Goal: Information Seeking & Learning: Learn about a topic

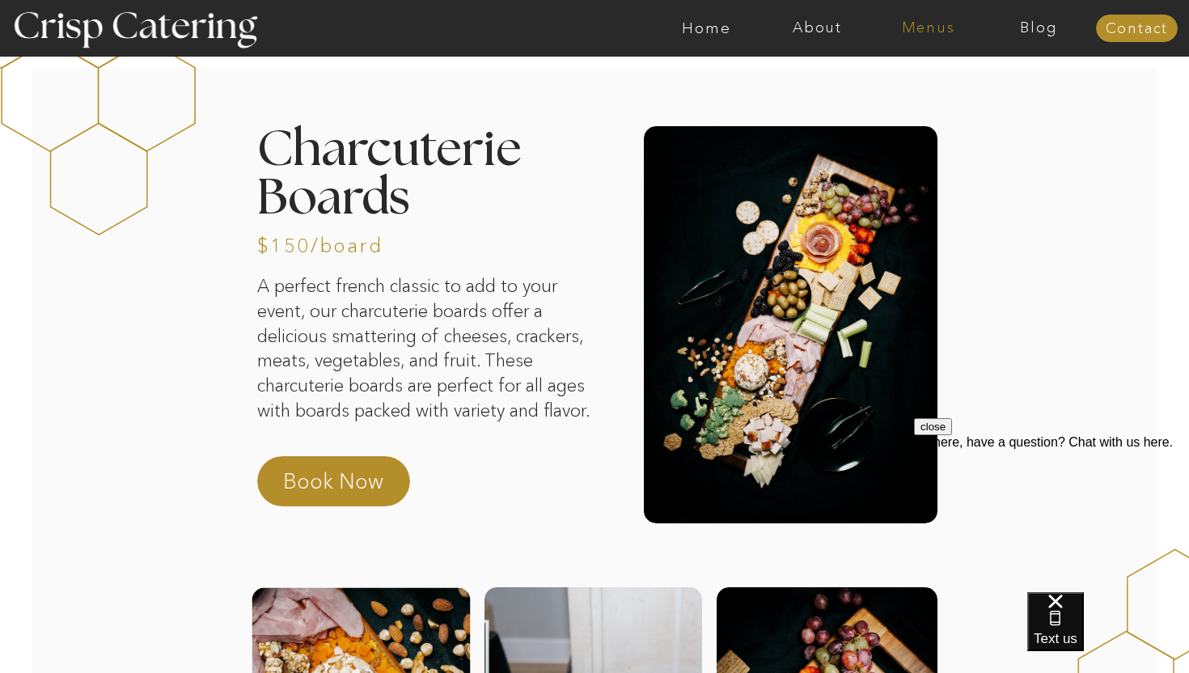
click at [906, 25] on nav "Menus" at bounding box center [928, 28] width 111 height 16
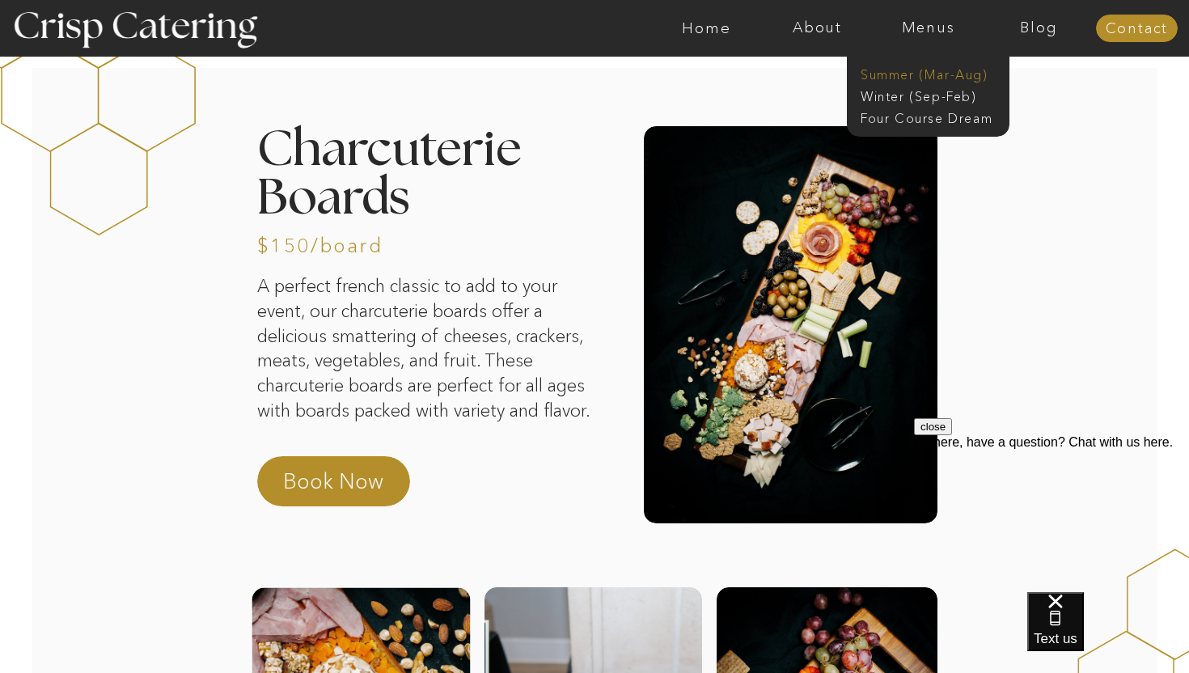
click at [911, 74] on nav "Summer (Mar-Aug)" at bounding box center [932, 72] width 145 height 15
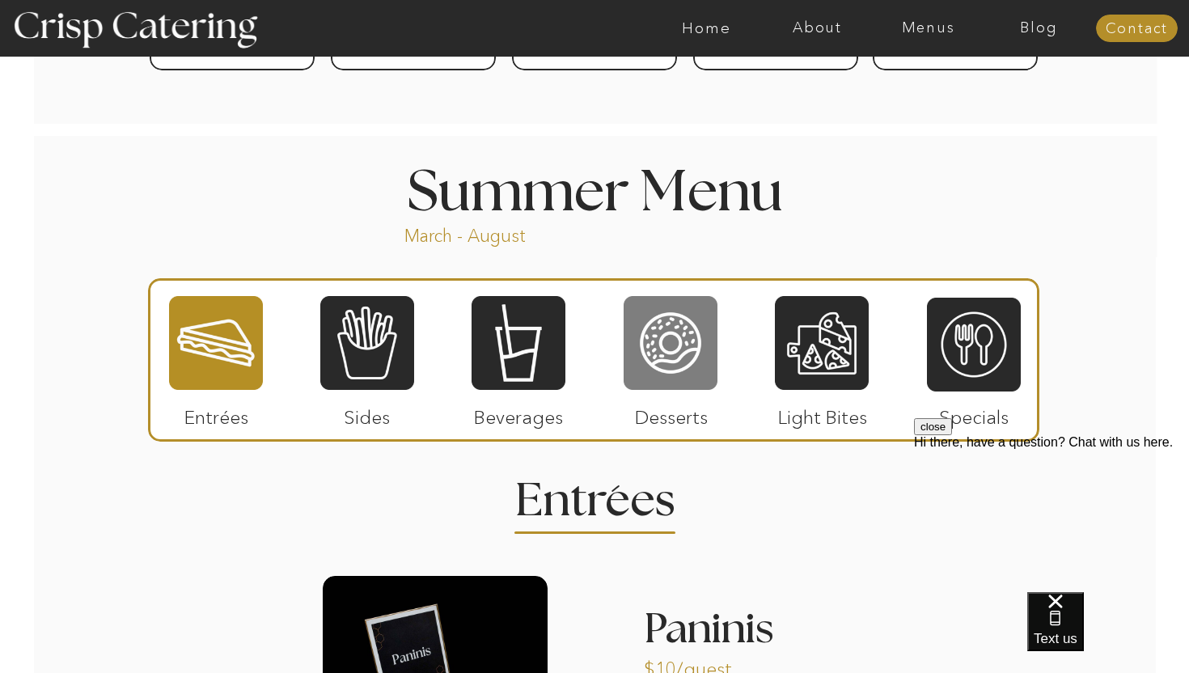
click at [659, 348] on div at bounding box center [670, 342] width 94 height 97
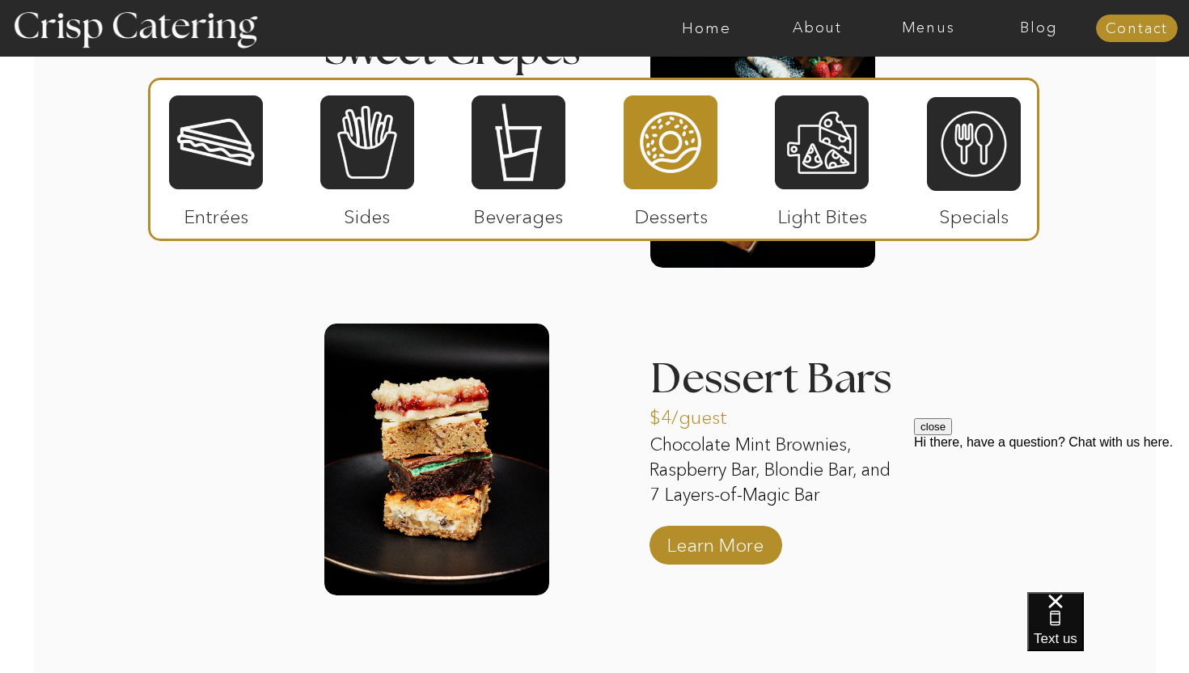
scroll to position [2165, 0]
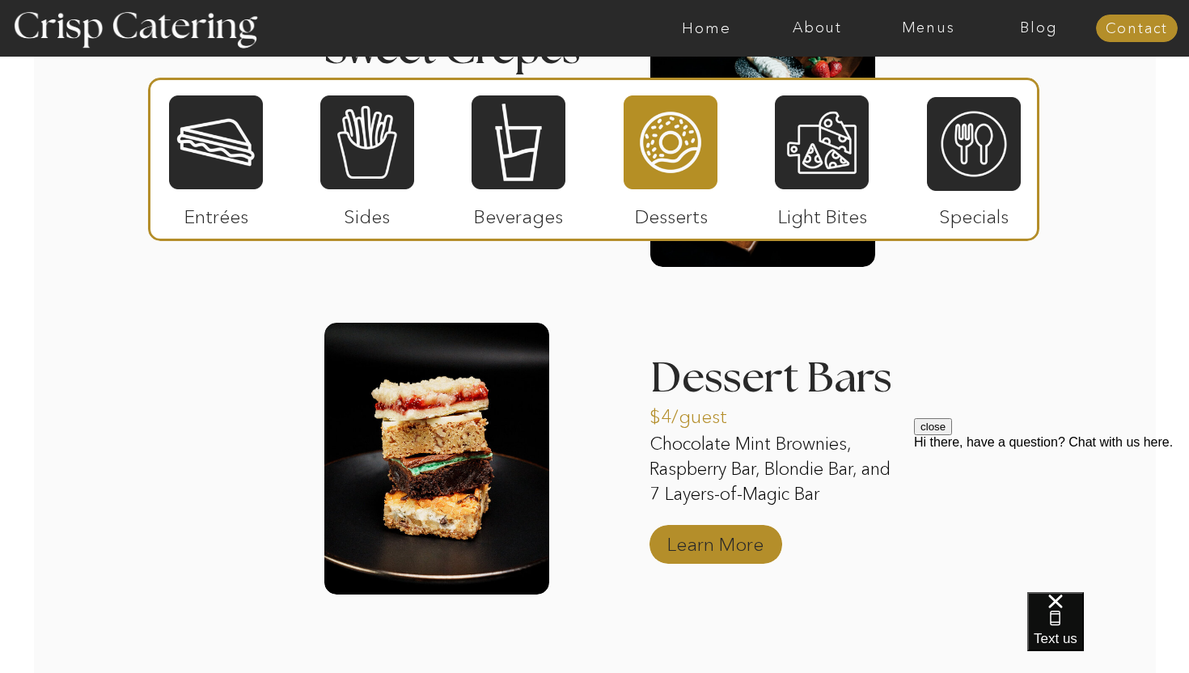
click at [716, 553] on p "Learn More" at bounding box center [715, 540] width 108 height 47
